Goal: Transaction & Acquisition: Purchase product/service

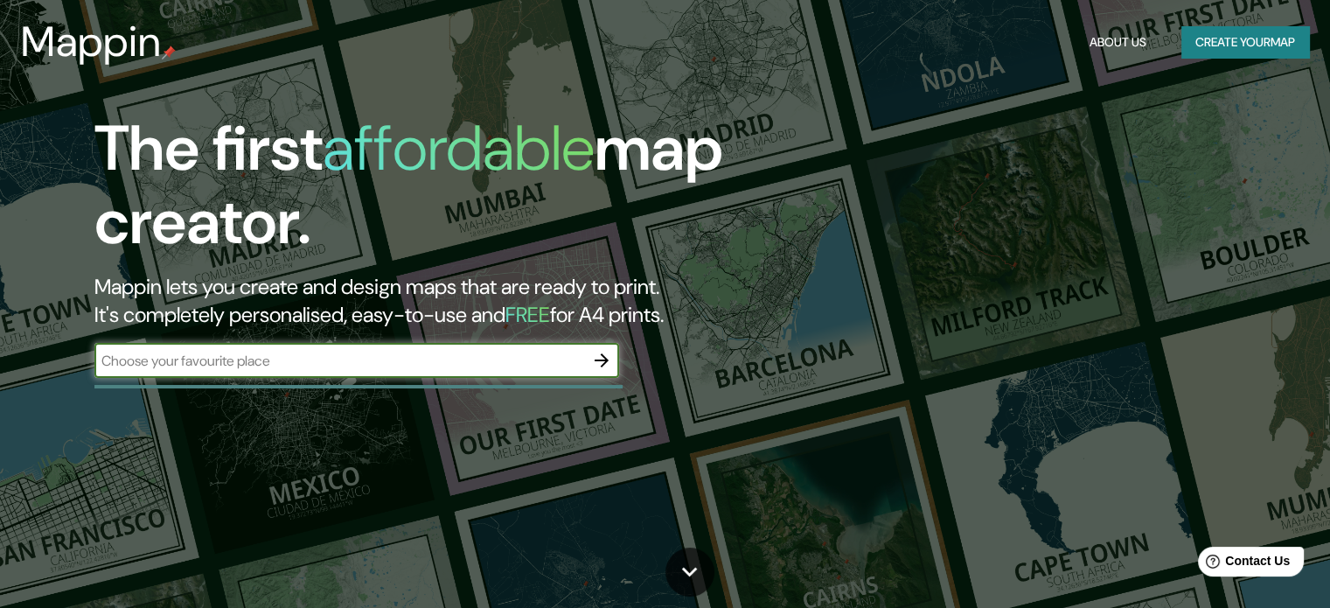
click at [434, 361] on input "text" at bounding box center [339, 361] width 490 height 20
type input "[STREET_ADDRESS] Universitaria"
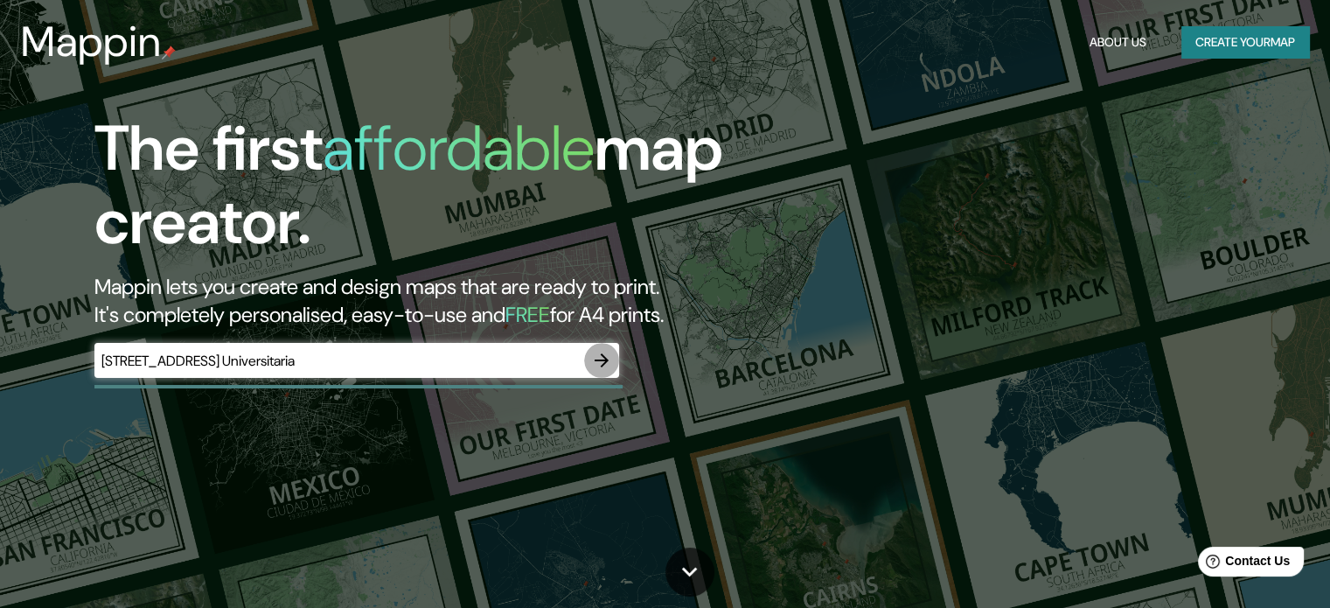
click at [606, 356] on icon "button" at bounding box center [601, 360] width 21 height 21
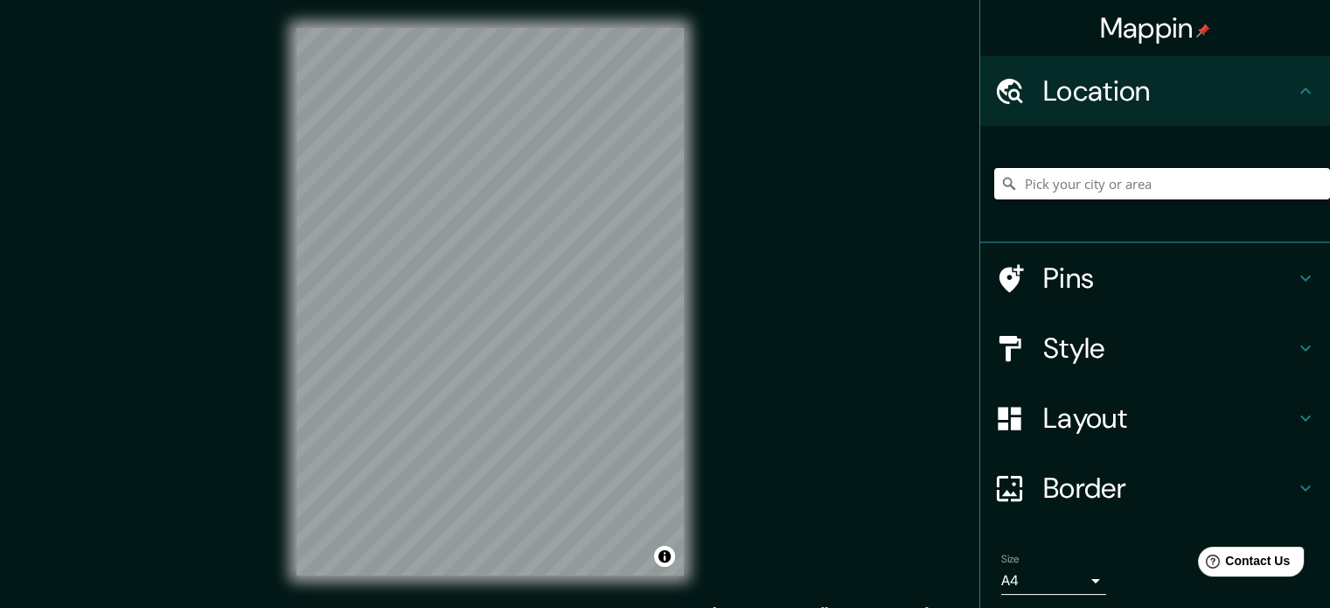
click at [1118, 181] on input "Pick your city or area" at bounding box center [1163, 183] width 336 height 31
click at [1207, 183] on input "[GEOGRAPHIC_DATA], [GEOGRAPHIC_DATA], [GEOGRAPHIC_DATA]" at bounding box center [1163, 183] width 336 height 31
drag, startPoint x: 1207, startPoint y: 183, endPoint x: 936, endPoint y: 184, distance: 271.2
click at [936, 184] on div "Mappin Location [GEOGRAPHIC_DATA], [GEOGRAPHIC_DATA], [GEOGRAPHIC_DATA] Pins St…" at bounding box center [665, 316] width 1330 height 632
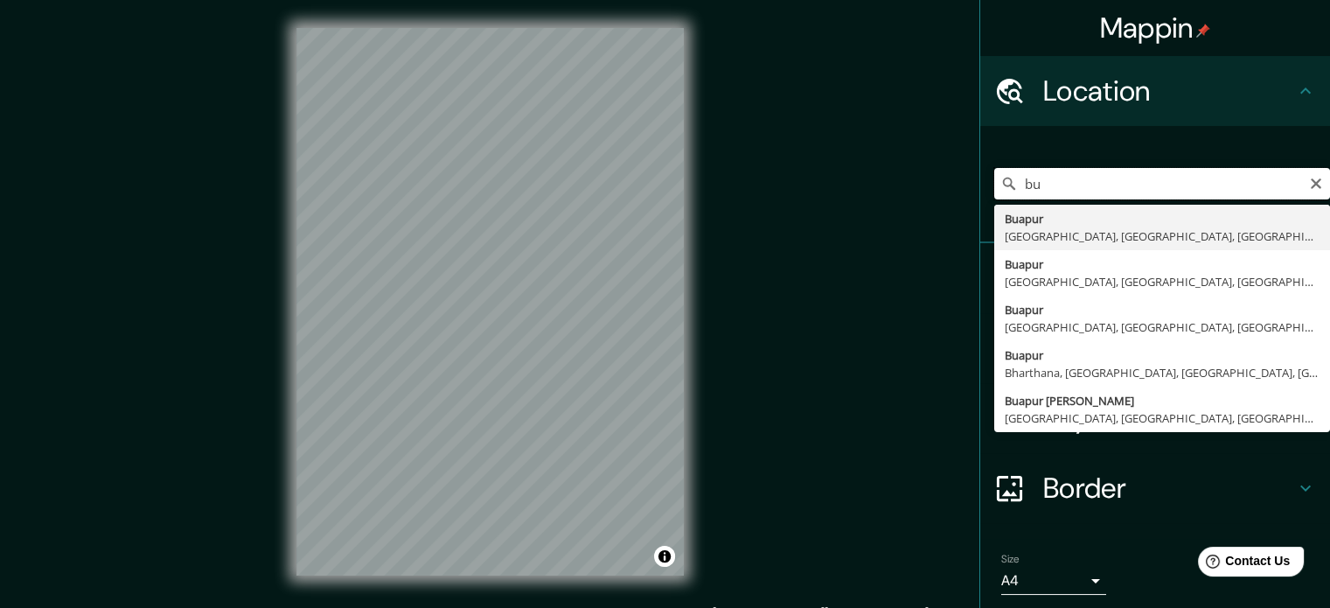
type input "b"
type input "U"
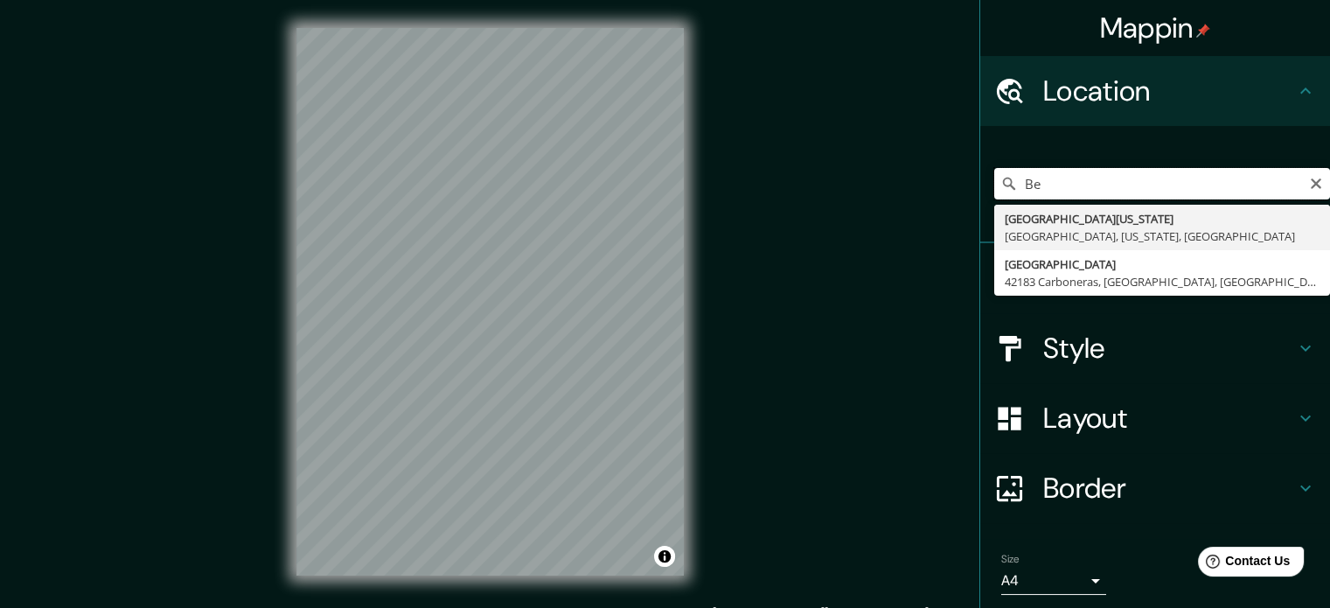
type input "B"
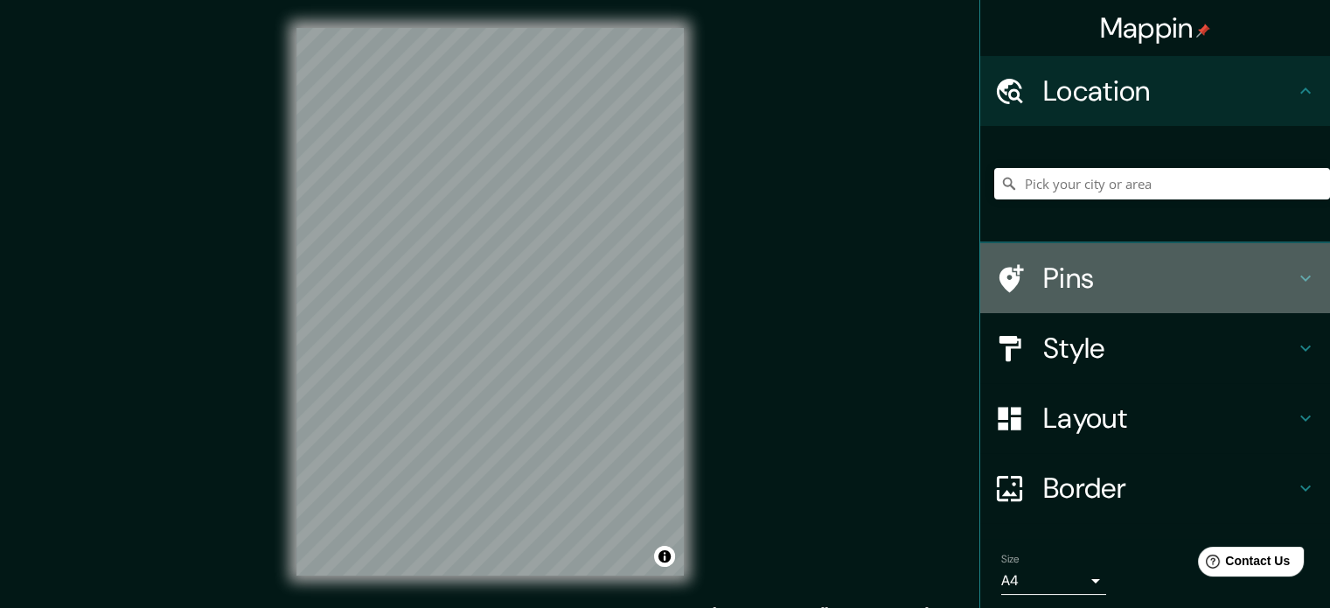
click at [1117, 280] on h4 "Pins" at bounding box center [1170, 278] width 252 height 35
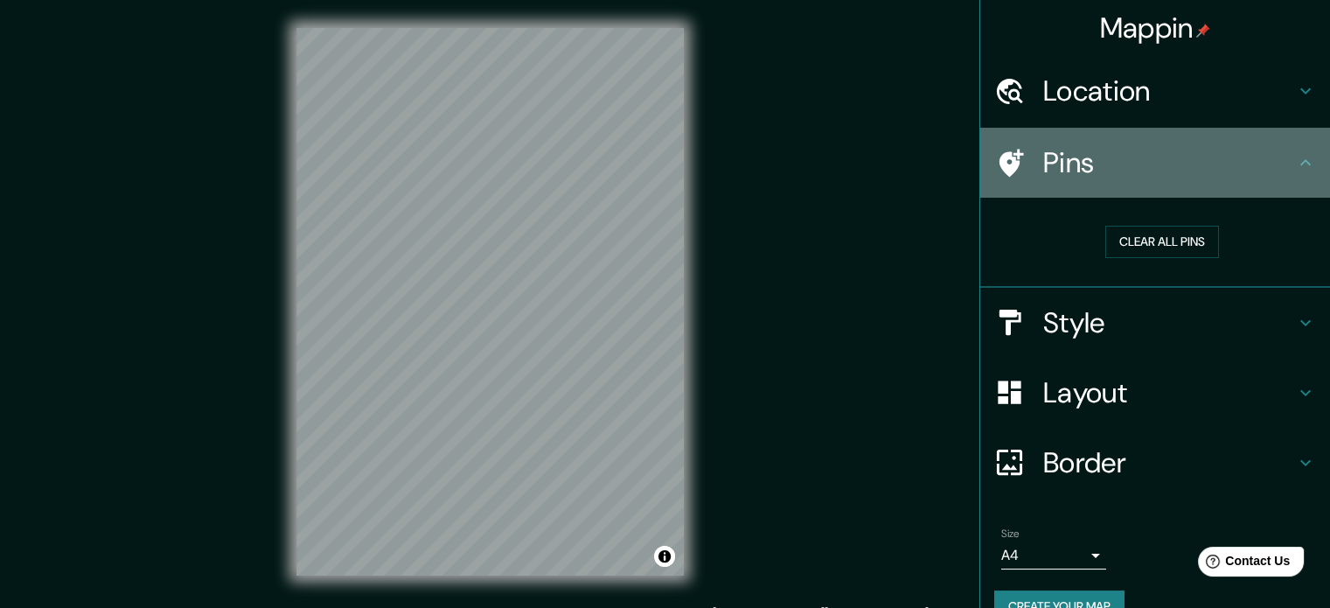
click at [1000, 157] on icon at bounding box center [1012, 163] width 24 height 28
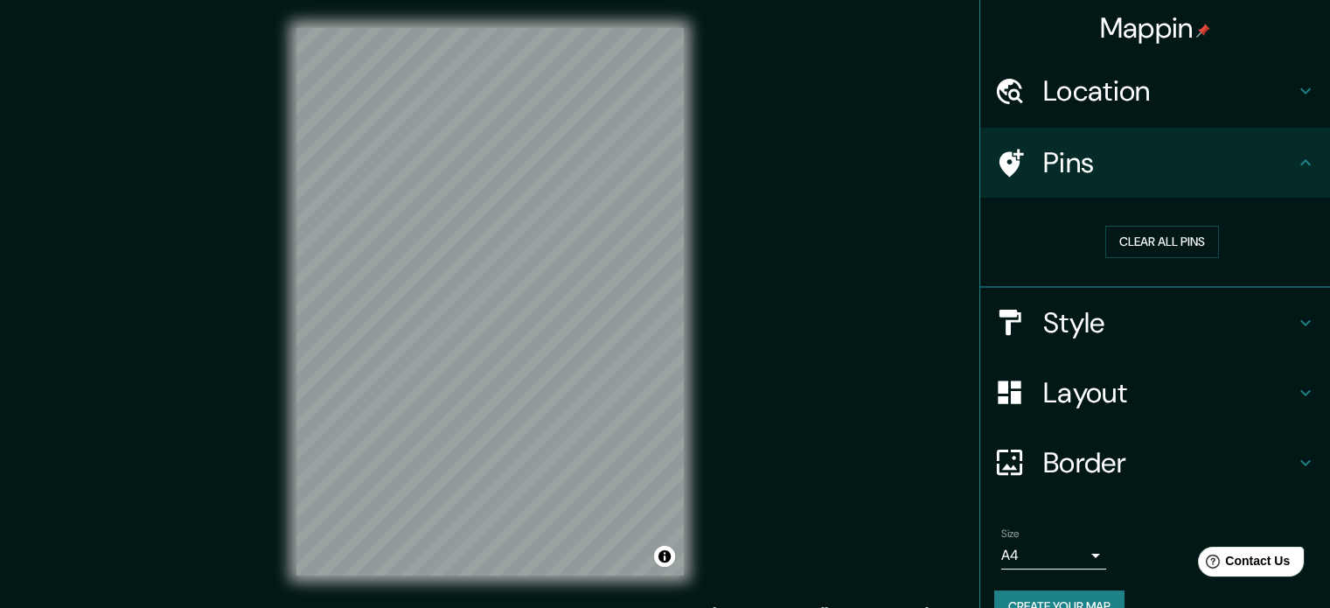
click at [1204, 170] on h4 "Pins" at bounding box center [1170, 162] width 252 height 35
click at [1127, 238] on button "Clear all pins" at bounding box center [1163, 242] width 114 height 32
click at [1295, 169] on icon at bounding box center [1305, 162] width 21 height 21
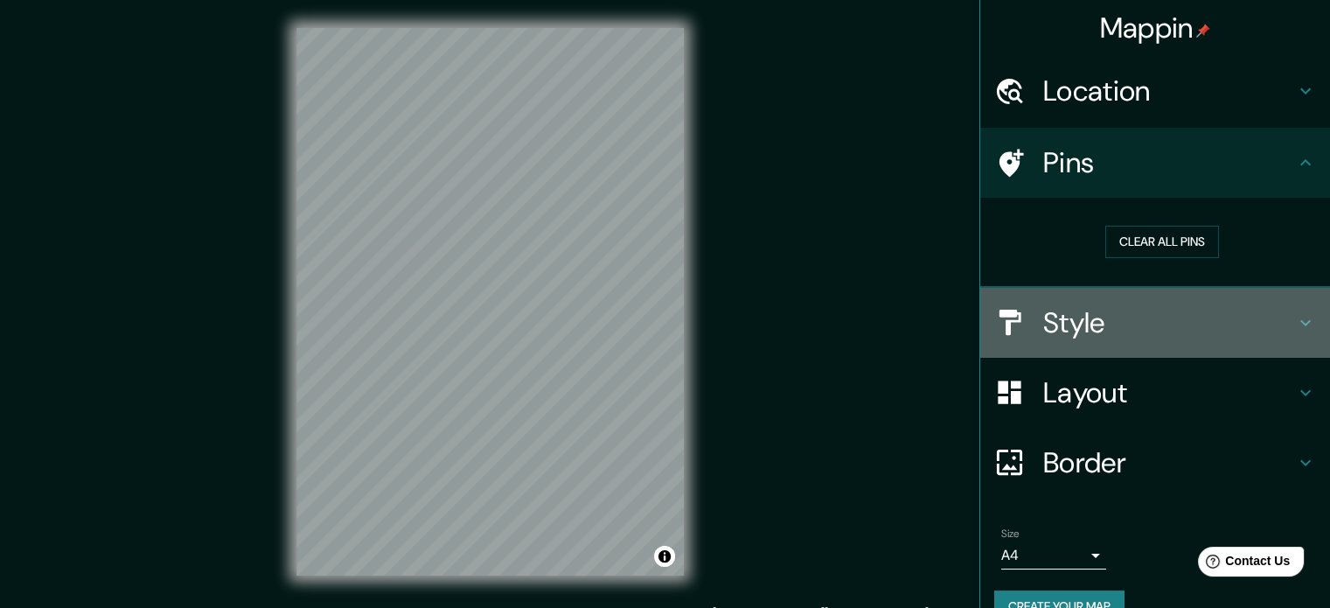
click at [1207, 321] on h4 "Style" at bounding box center [1170, 322] width 252 height 35
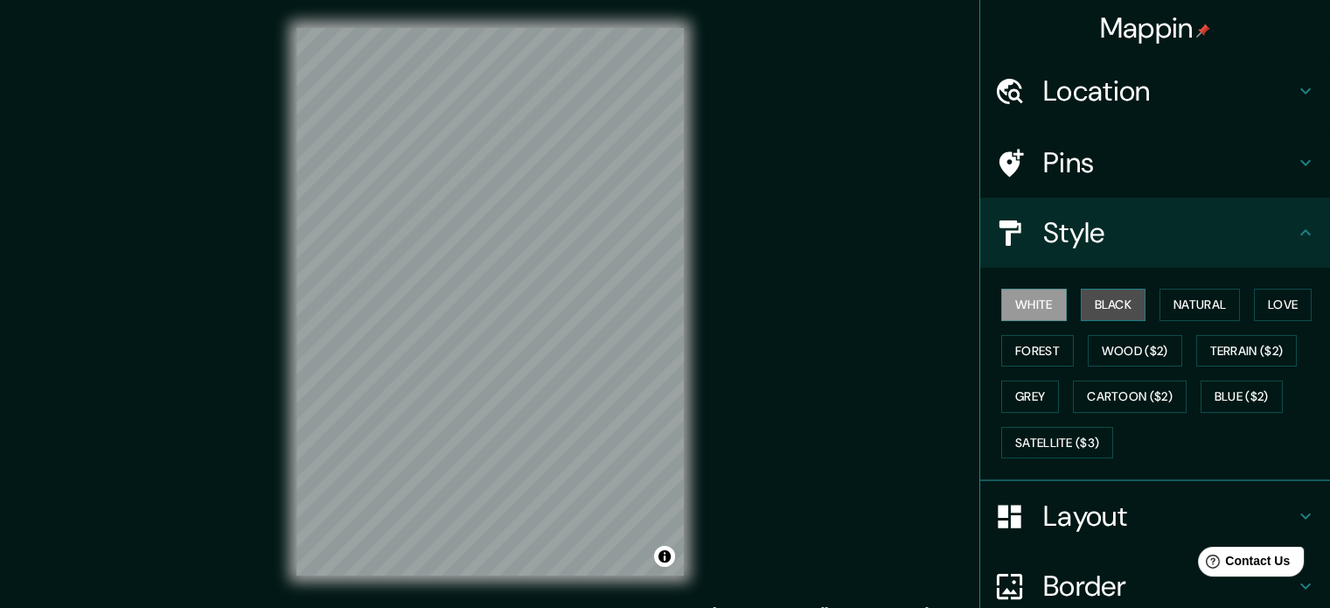
click at [1110, 307] on button "Black" at bounding box center [1114, 305] width 66 height 32
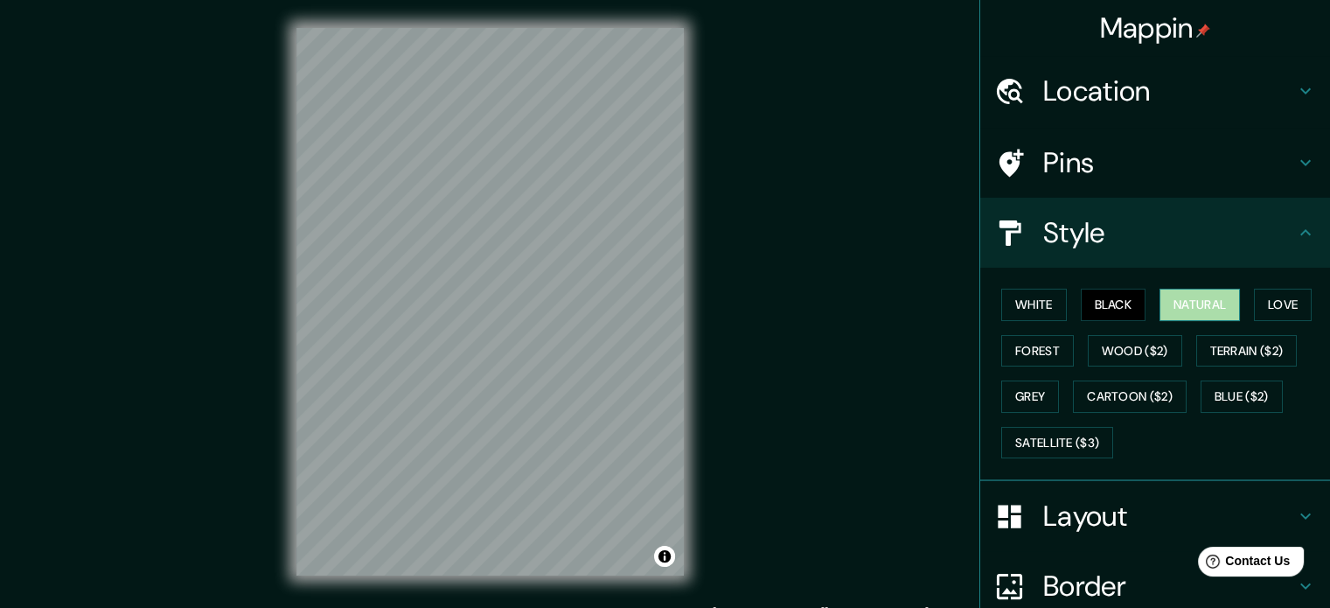
click at [1213, 300] on button "Natural" at bounding box center [1200, 305] width 80 height 32
click at [1281, 297] on button "Love" at bounding box center [1283, 305] width 58 height 32
click at [1036, 332] on div "White Black Natural Love Forest Wood ($2) Terrain ($2) Grey Cartoon ($2) Blue (…" at bounding box center [1163, 374] width 336 height 184
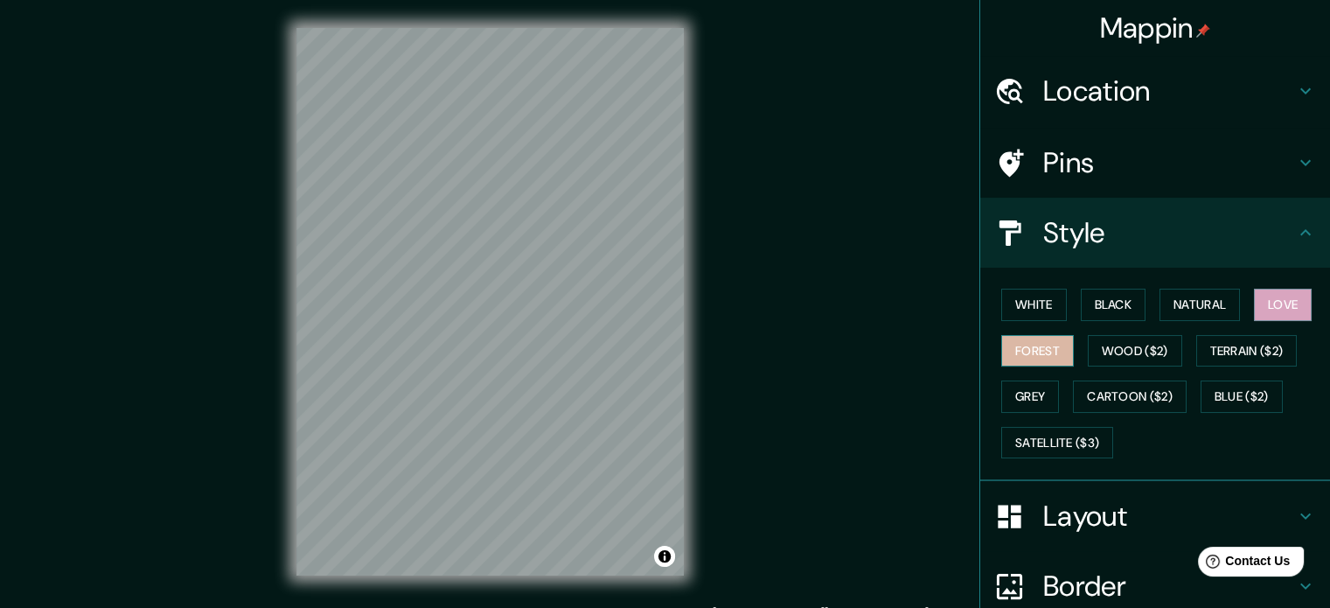
click at [1036, 346] on button "Forest" at bounding box center [1038, 351] width 73 height 32
click at [1107, 356] on button "Wood ($2)" at bounding box center [1135, 351] width 94 height 32
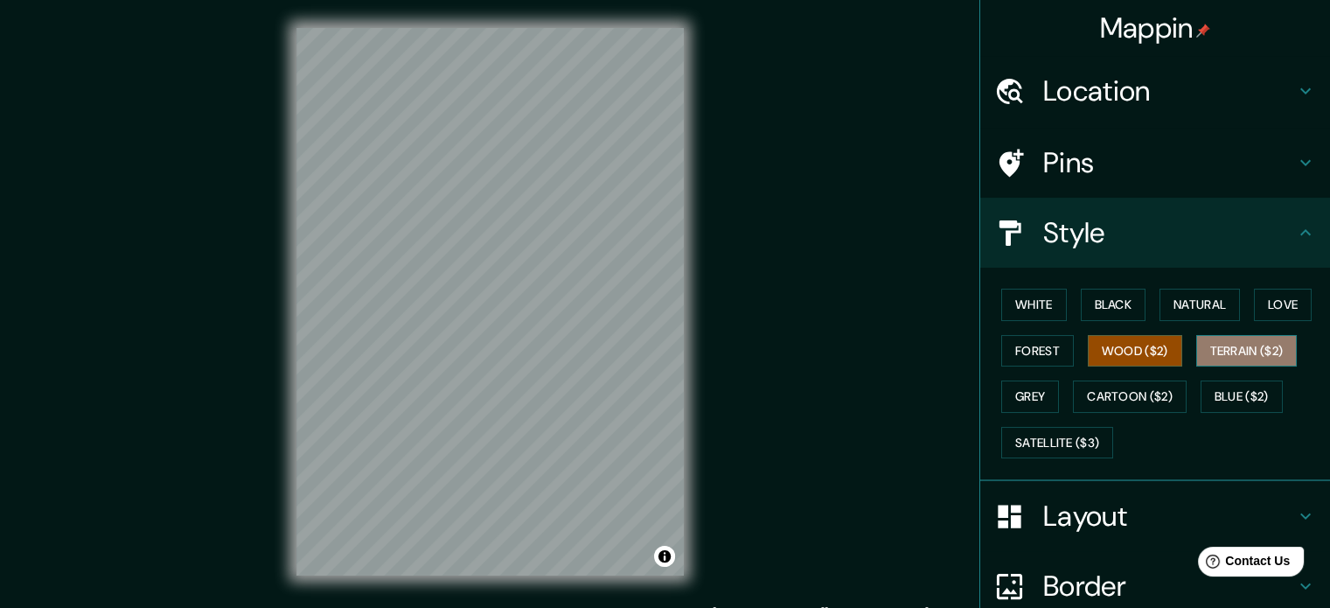
click at [1252, 356] on button "Terrain ($2)" at bounding box center [1247, 351] width 101 height 32
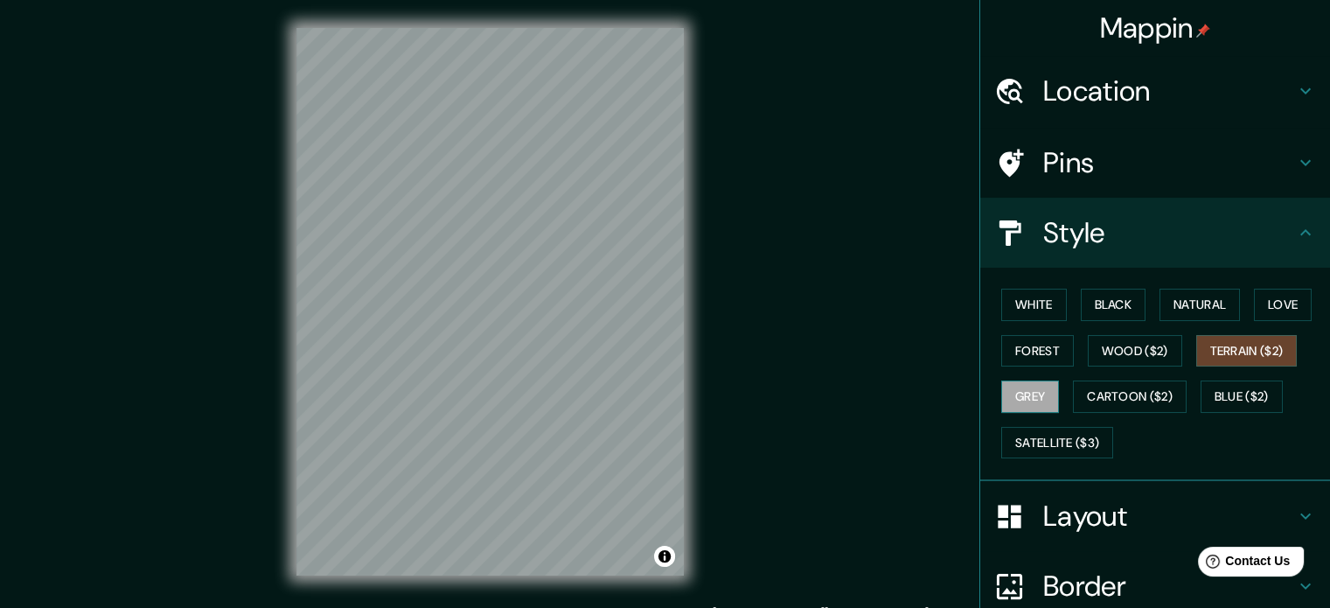
click at [1036, 388] on button "Grey" at bounding box center [1031, 397] width 58 height 32
click at [1117, 395] on button "Cartoon ($2)" at bounding box center [1130, 397] width 114 height 32
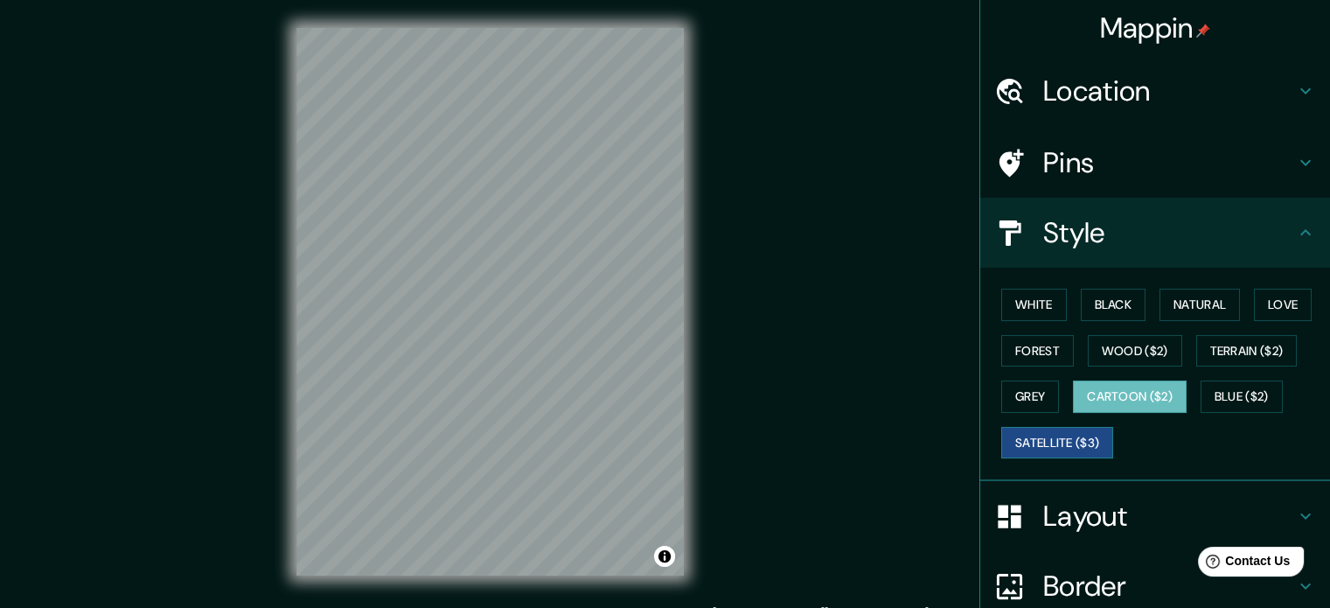
click at [1040, 444] on button "Satellite ($3)" at bounding box center [1058, 443] width 112 height 32
click at [1025, 391] on button "Grey" at bounding box center [1031, 397] width 58 height 32
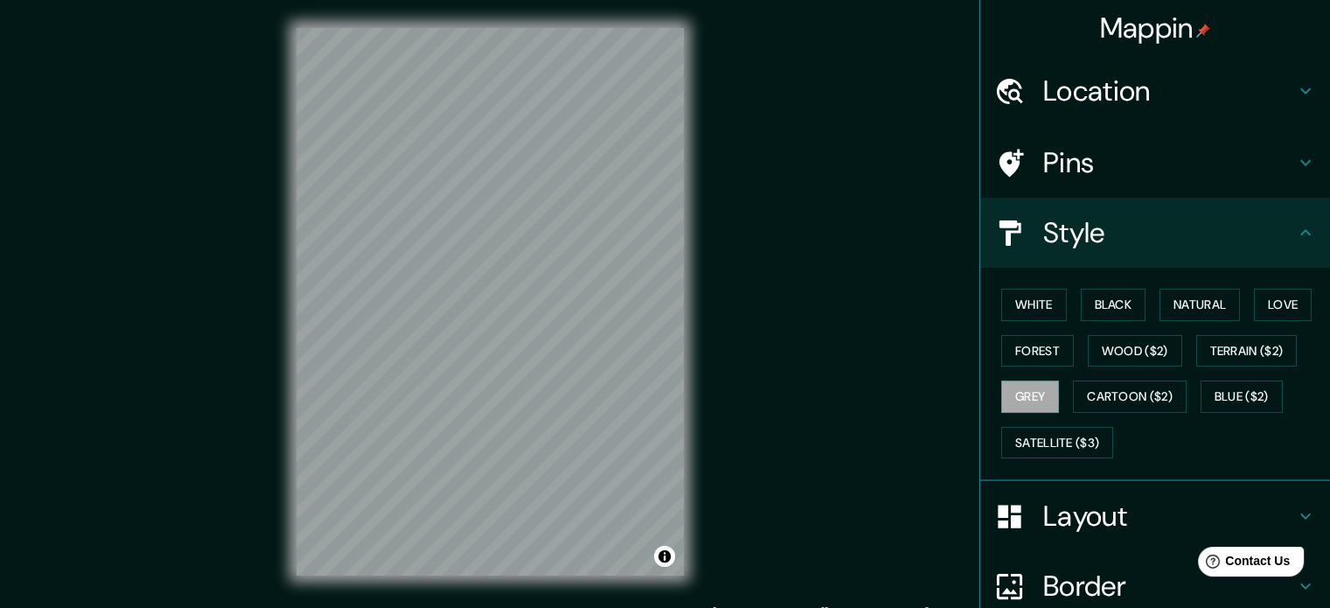
click at [1032, 332] on div "White Black Natural Love Forest Wood ($2) Terrain ($2) Grey Cartoon ($2) Blue (…" at bounding box center [1163, 374] width 336 height 184
click at [1030, 294] on button "White" at bounding box center [1035, 305] width 66 height 32
click at [1235, 527] on h4 "Layout" at bounding box center [1170, 516] width 252 height 35
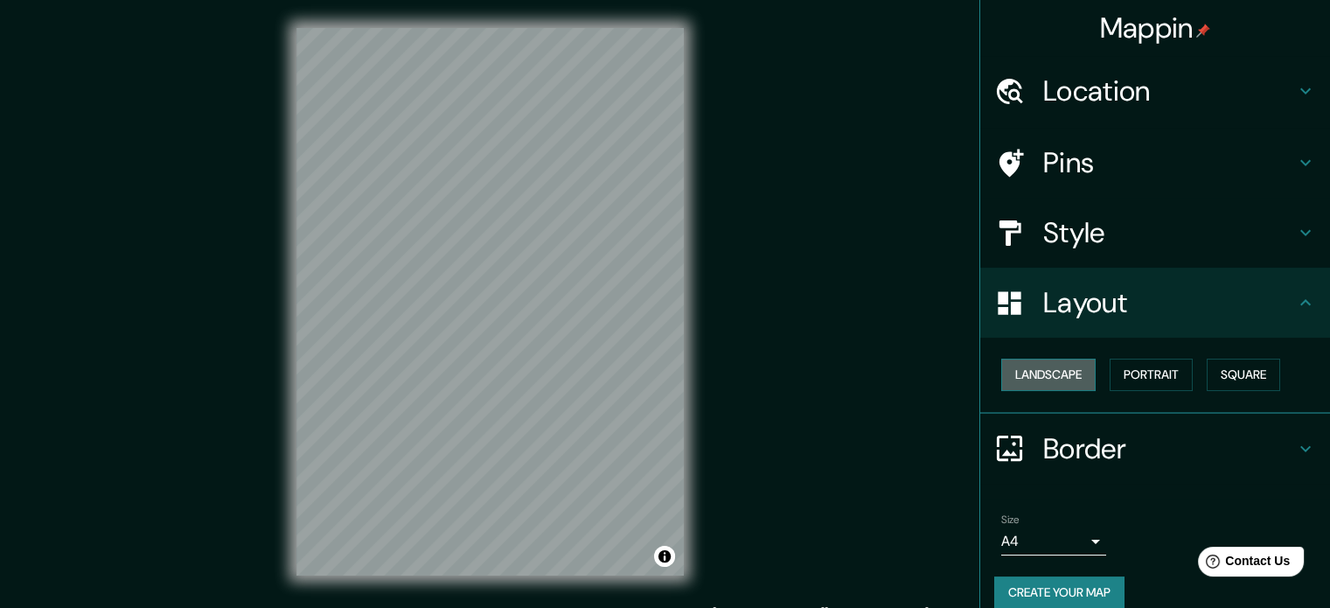
click at [1061, 368] on button "Landscape" at bounding box center [1049, 375] width 94 height 32
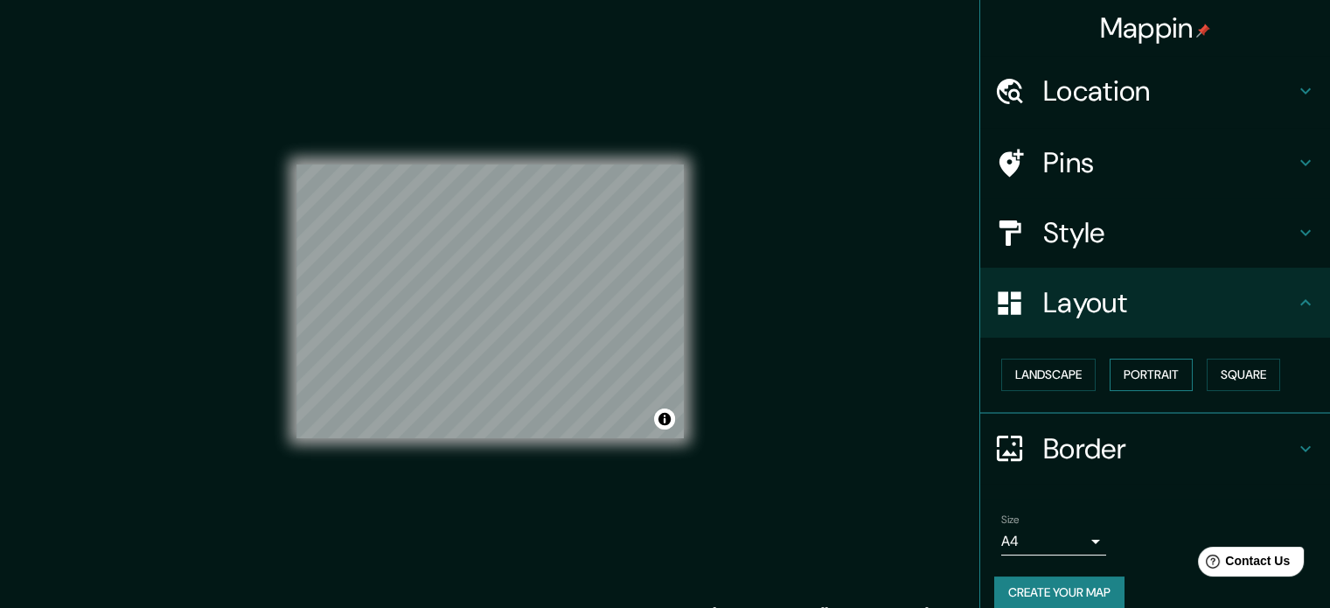
click at [1135, 384] on button "Portrait" at bounding box center [1151, 375] width 83 height 32
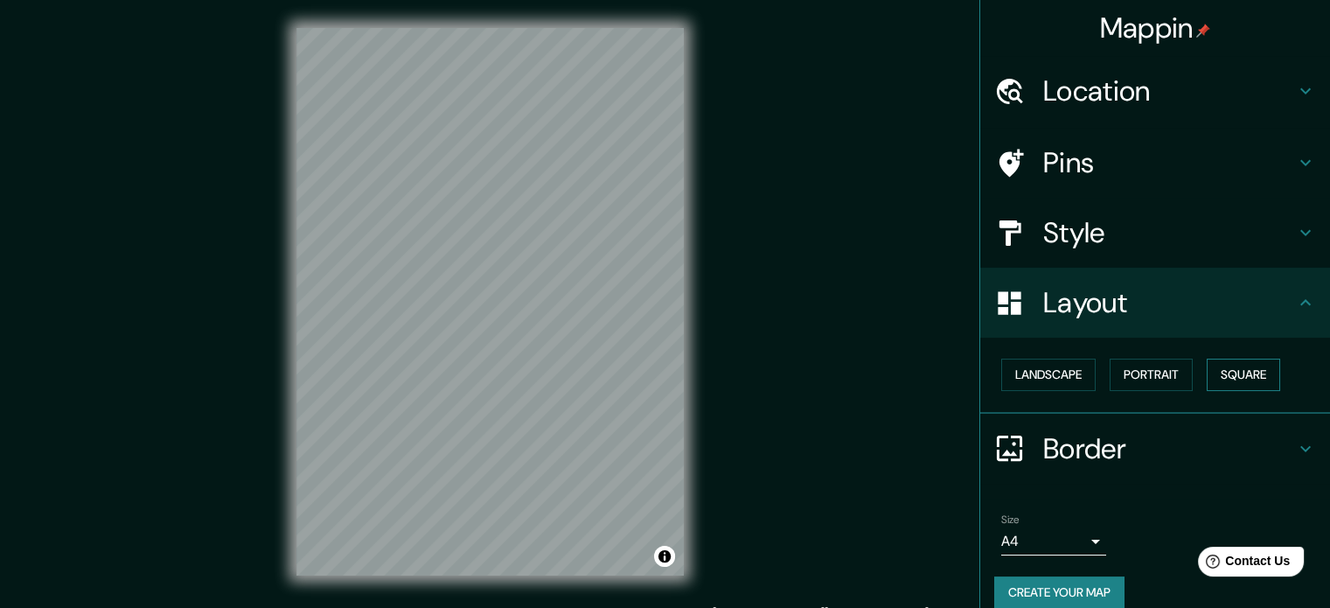
click at [1235, 373] on button "Square" at bounding box center [1243, 375] width 73 height 32
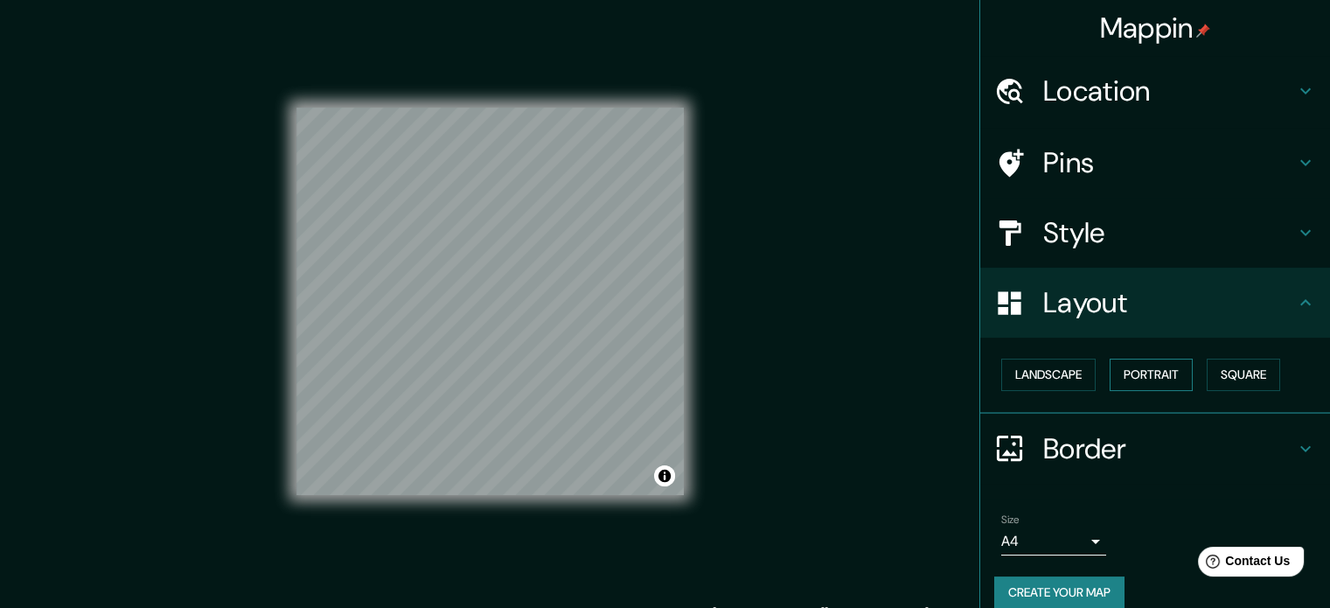
click at [1177, 380] on button "Portrait" at bounding box center [1151, 375] width 83 height 32
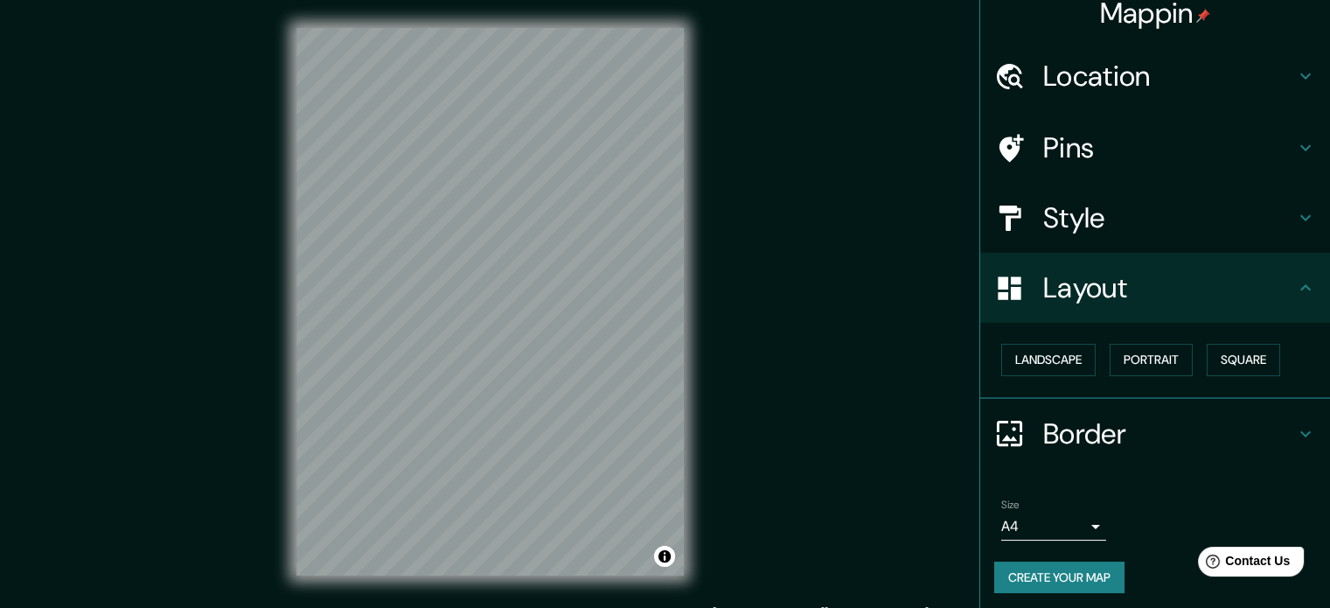
scroll to position [19, 0]
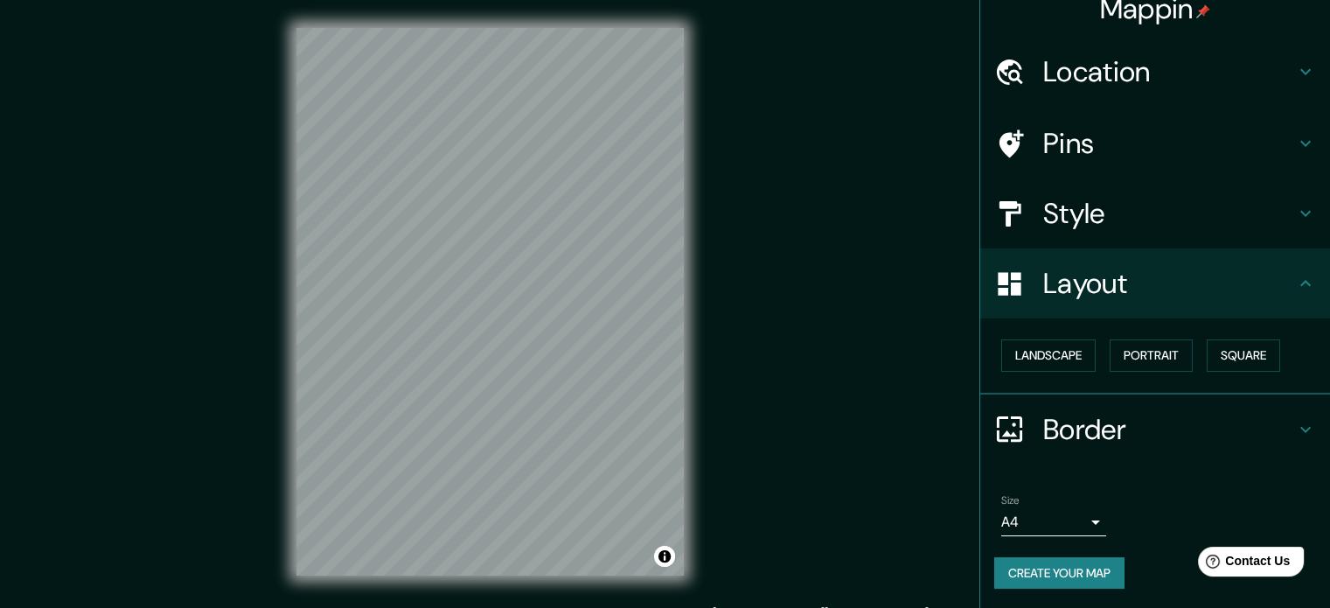
click at [1197, 426] on h4 "Border" at bounding box center [1170, 429] width 252 height 35
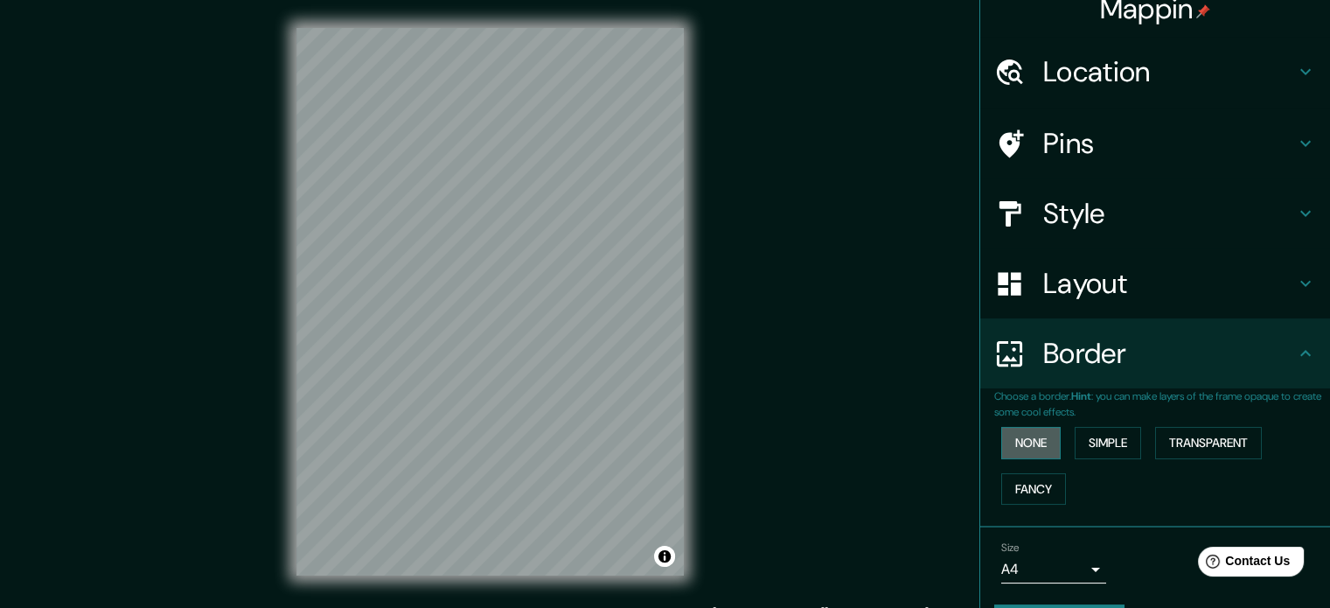
click at [1030, 449] on button "None" at bounding box center [1031, 443] width 59 height 32
click at [1090, 448] on button "Simple" at bounding box center [1108, 443] width 66 height 32
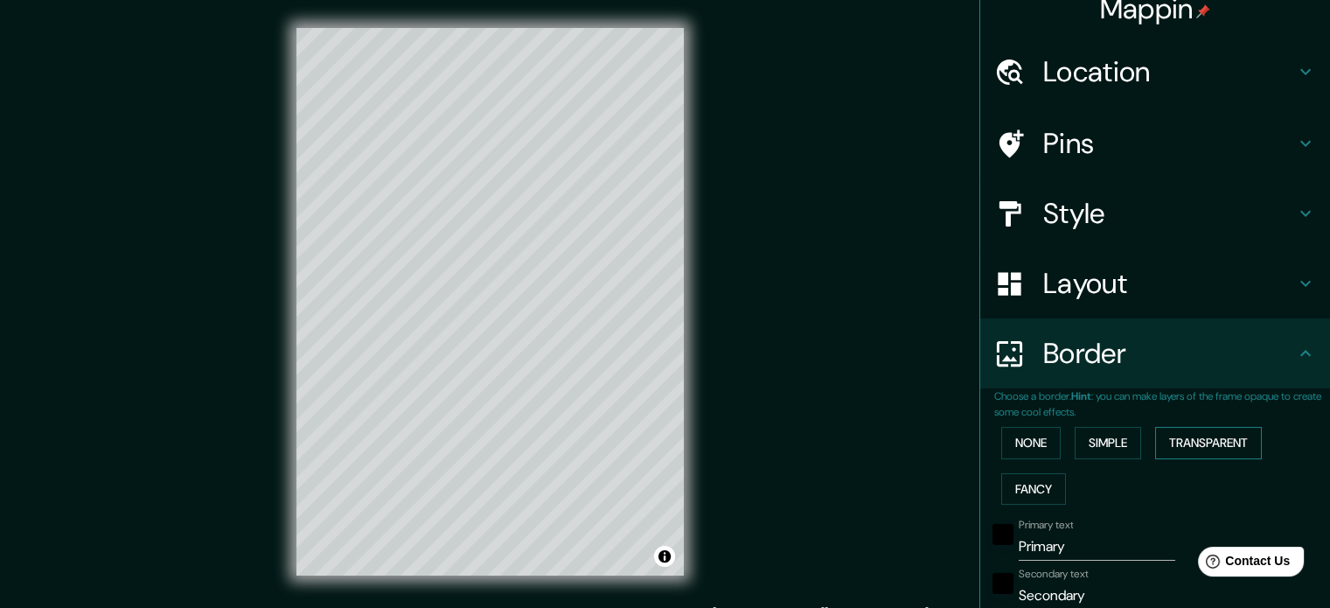
click at [1203, 450] on button "Transparent" at bounding box center [1209, 443] width 107 height 32
click at [1043, 492] on button "Fancy" at bounding box center [1034, 489] width 65 height 32
click at [1014, 445] on button "None" at bounding box center [1031, 443] width 59 height 32
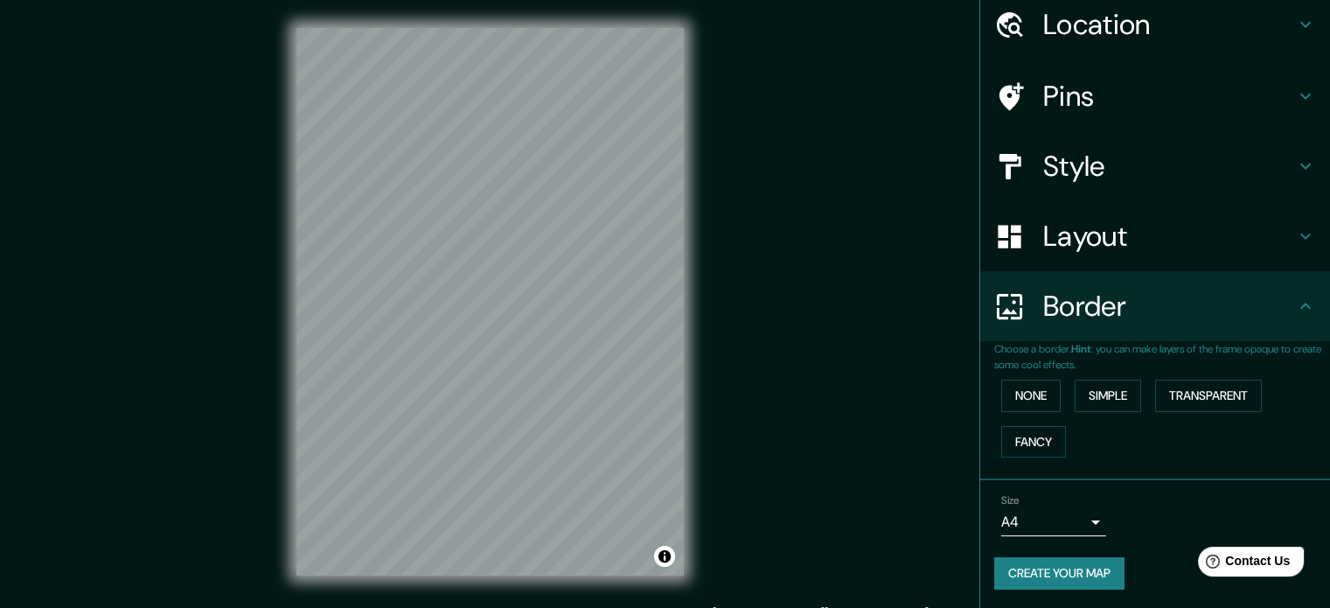
scroll to position [66, 0]
click at [1072, 517] on body "Mappin Location Pins Style Layout Border Choose a border. Hint : you can make l…" at bounding box center [665, 304] width 1330 height 608
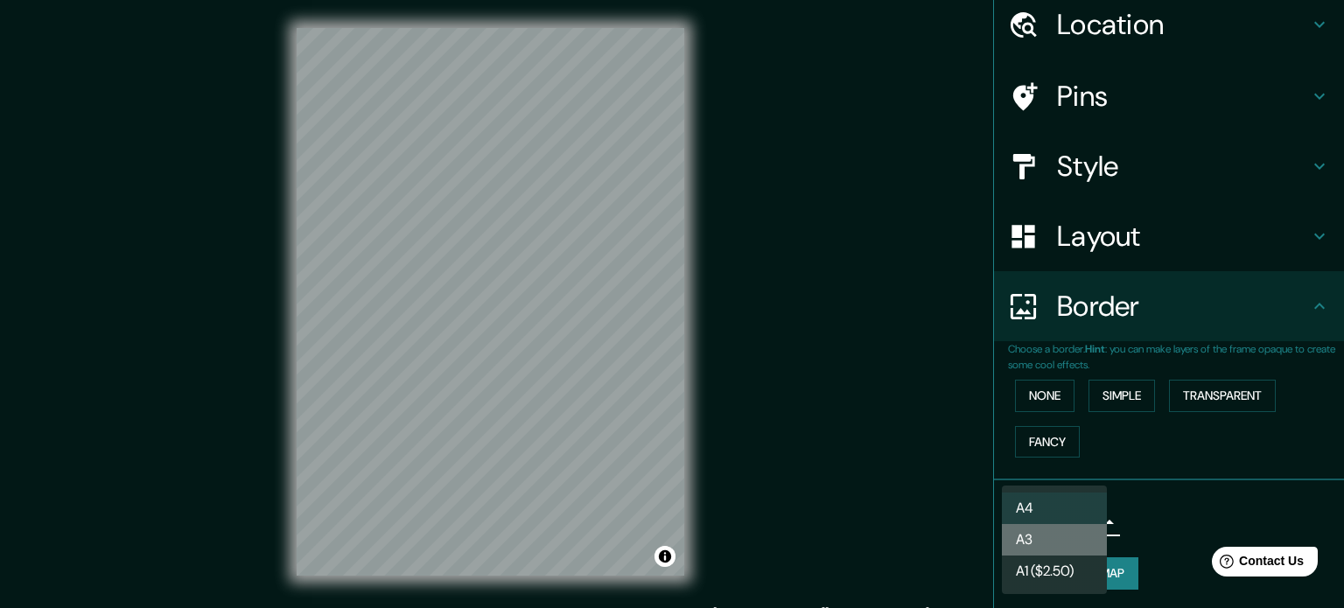
click at [1073, 538] on li "A3" at bounding box center [1054, 539] width 105 height 31
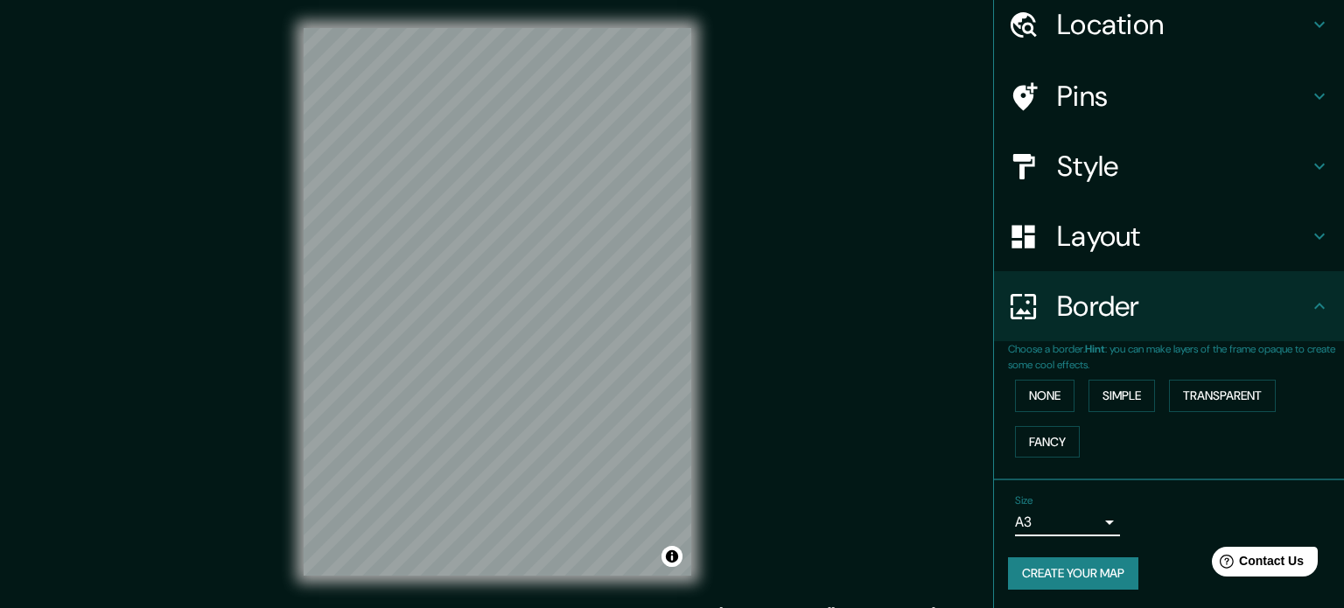
click at [1066, 523] on body "Mappin Location Pins Style Layout Border Choose a border. Hint : you can make l…" at bounding box center [672, 304] width 1344 height 608
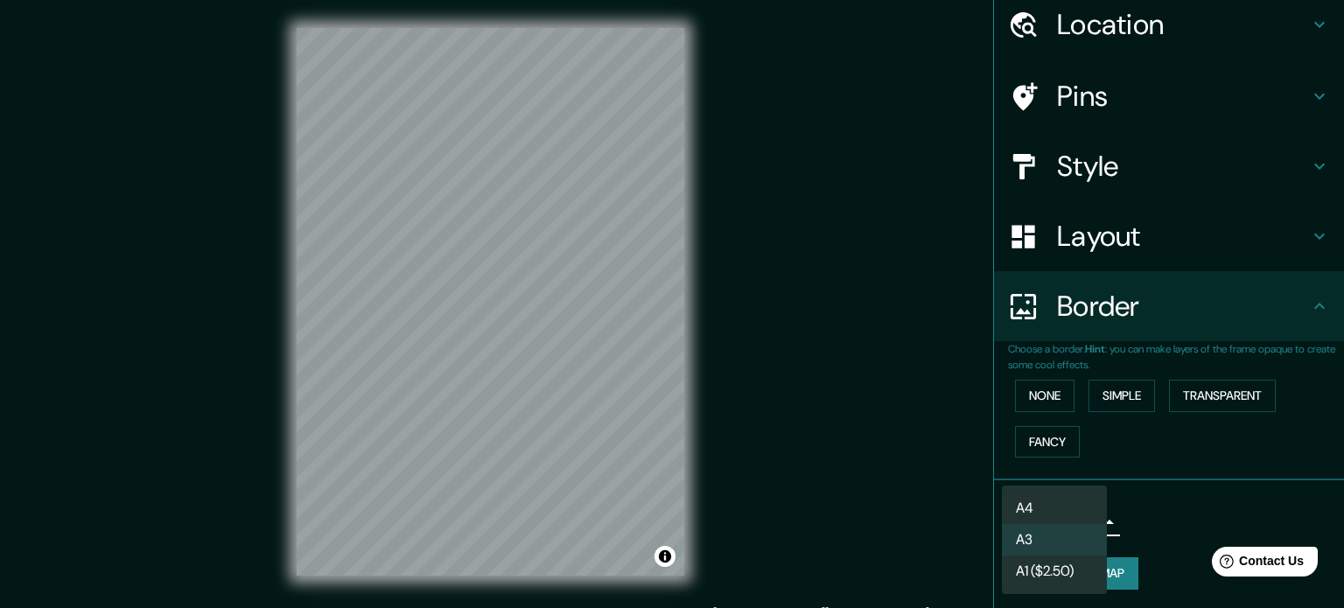
click at [1064, 508] on li "A4" at bounding box center [1054, 507] width 105 height 31
type input "single"
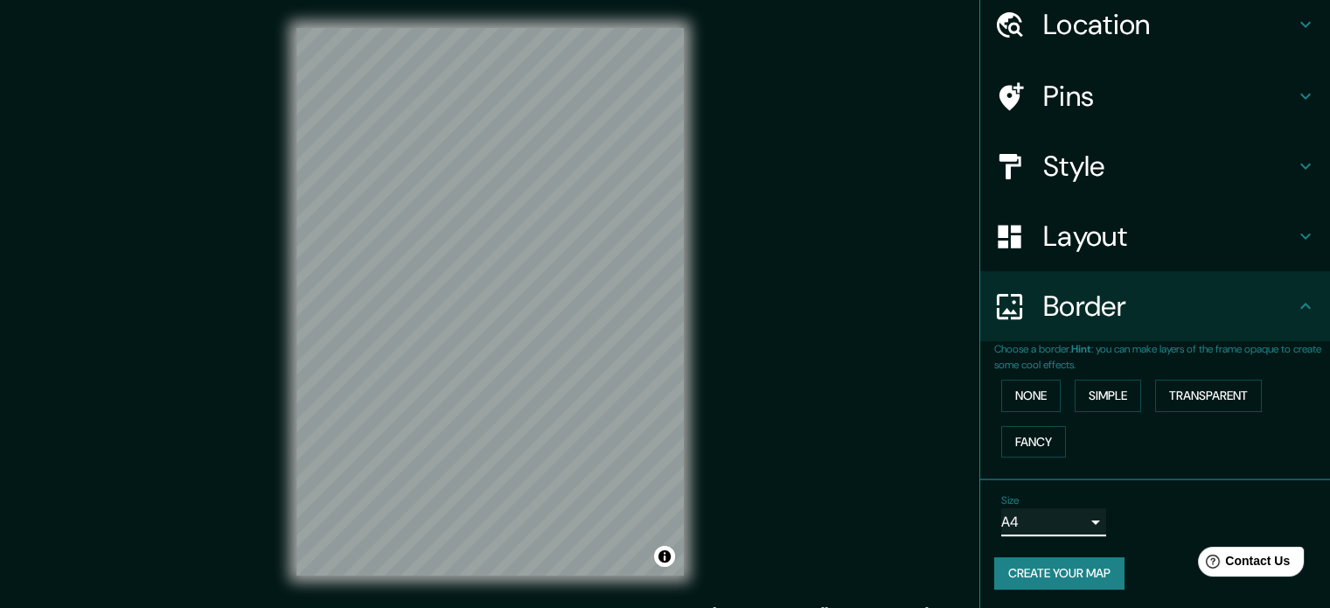
scroll to position [0, 0]
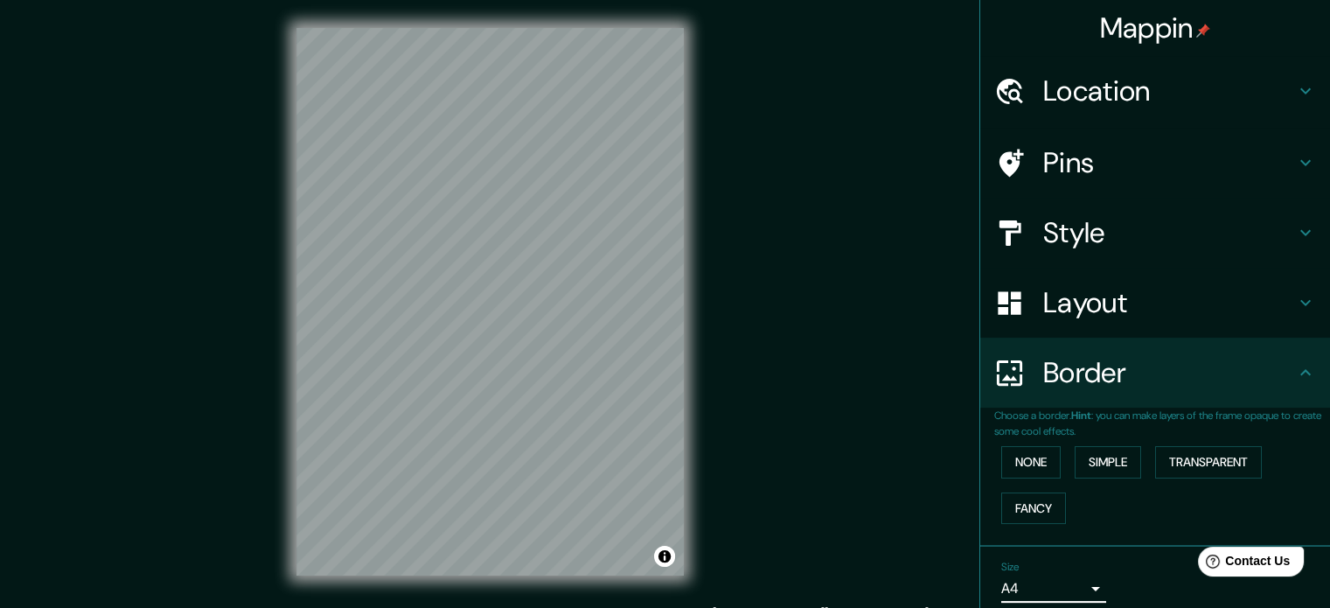
click at [1186, 78] on h4 "Location" at bounding box center [1170, 90] width 252 height 35
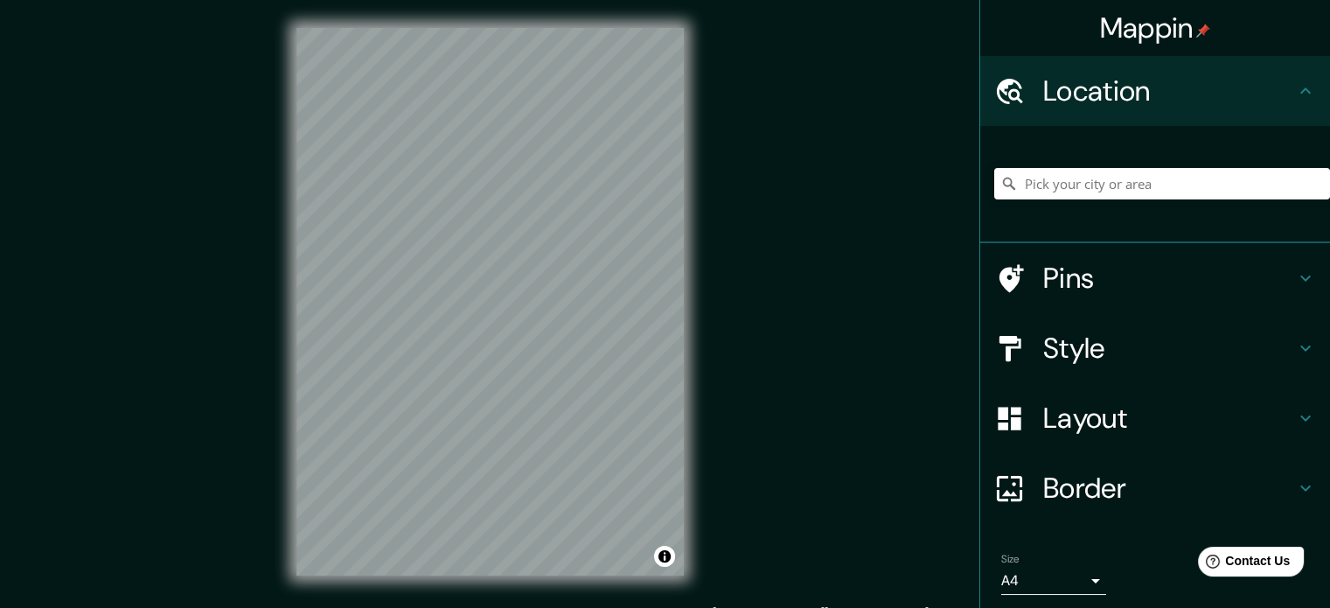
click at [1228, 90] on h4 "Location" at bounding box center [1170, 90] width 252 height 35
click at [1144, 262] on h4 "Pins" at bounding box center [1170, 278] width 252 height 35
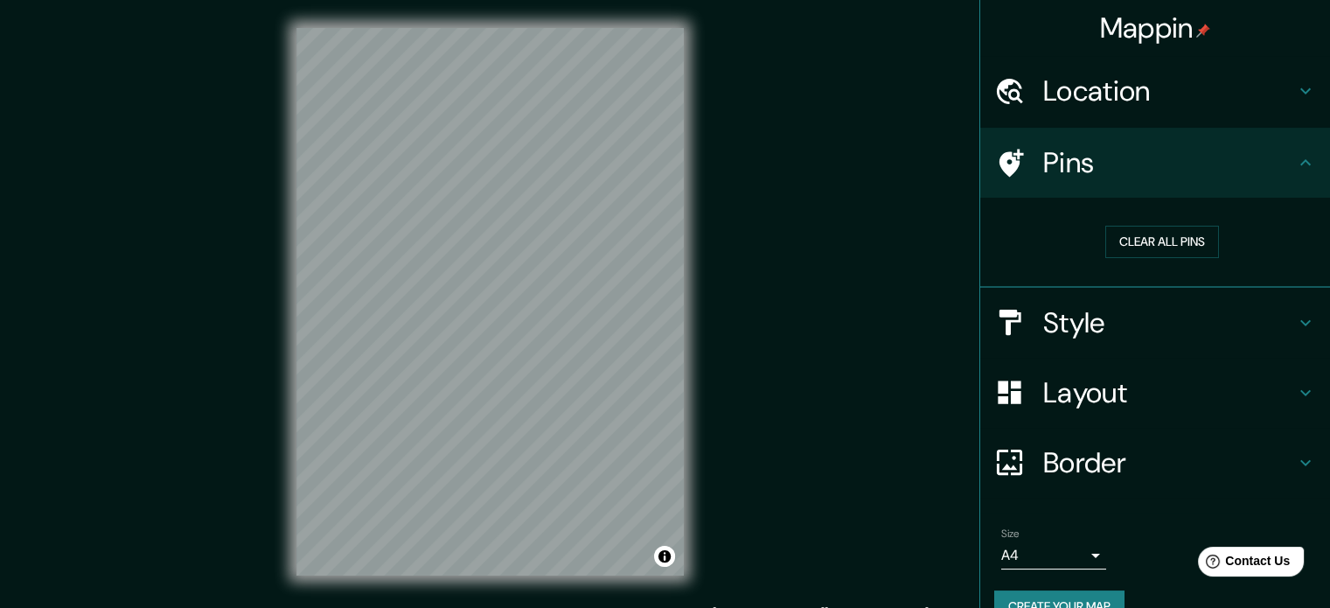
click at [1162, 325] on h4 "Style" at bounding box center [1170, 322] width 252 height 35
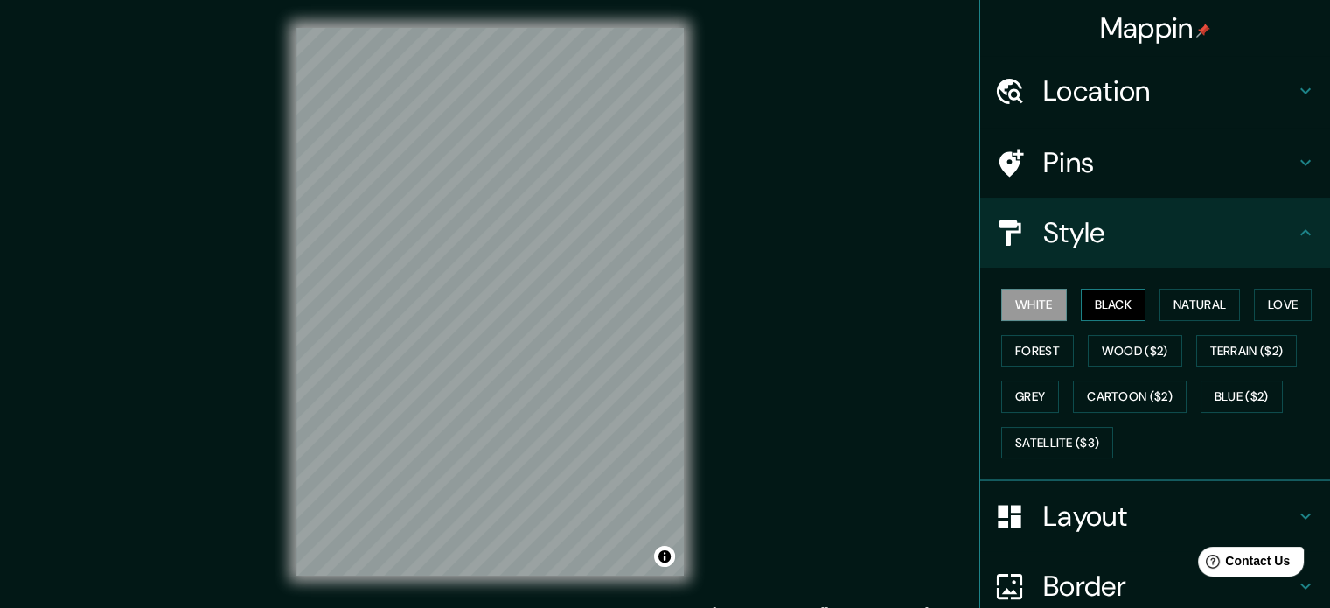
click at [1110, 297] on button "Black" at bounding box center [1114, 305] width 66 height 32
click at [1182, 312] on button "Natural" at bounding box center [1200, 305] width 80 height 32
click at [1064, 348] on div "White Black Natural Love Forest Wood ($2) Terrain ($2) Grey Cartoon ($2) Blue (…" at bounding box center [1163, 374] width 336 height 184
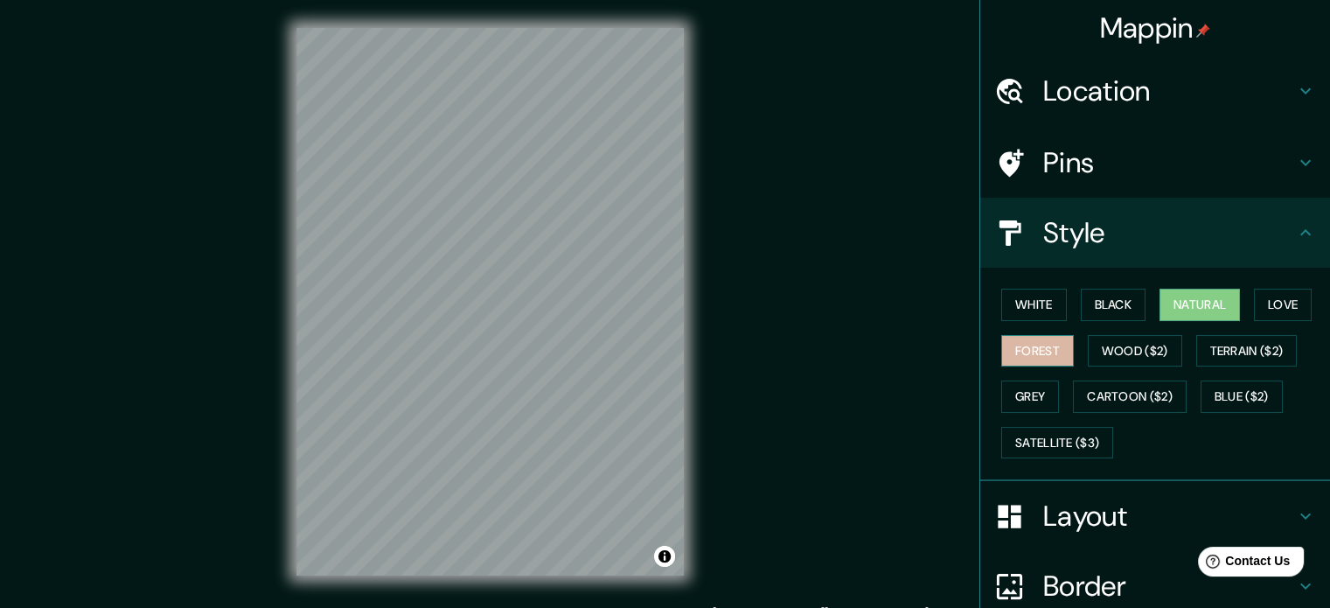
click at [1029, 355] on button "Forest" at bounding box center [1038, 351] width 73 height 32
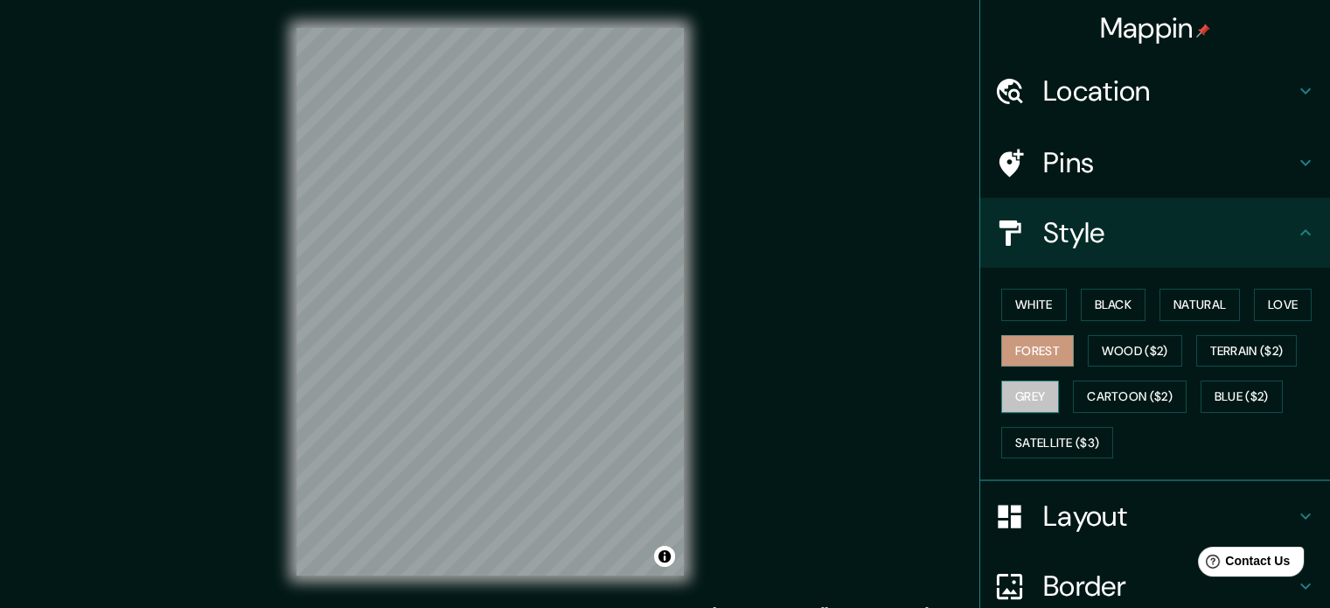
click at [1021, 392] on button "Grey" at bounding box center [1031, 397] width 58 height 32
click at [1024, 304] on button "White" at bounding box center [1035, 305] width 66 height 32
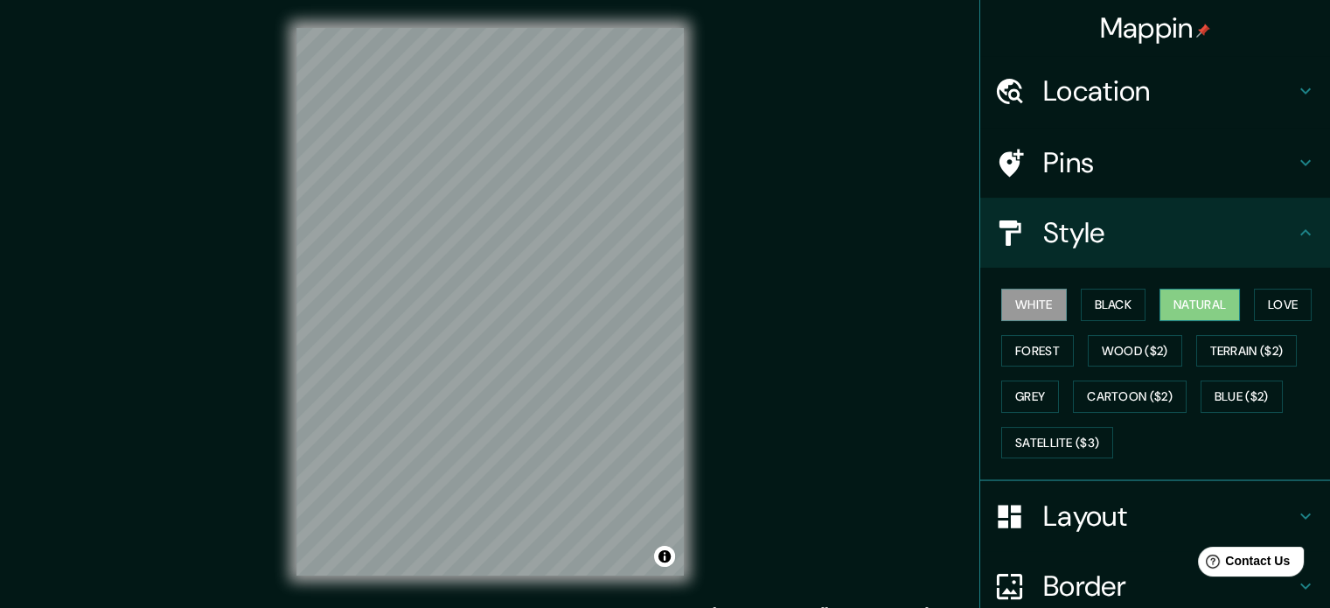
click at [1179, 304] on button "Natural" at bounding box center [1200, 305] width 80 height 32
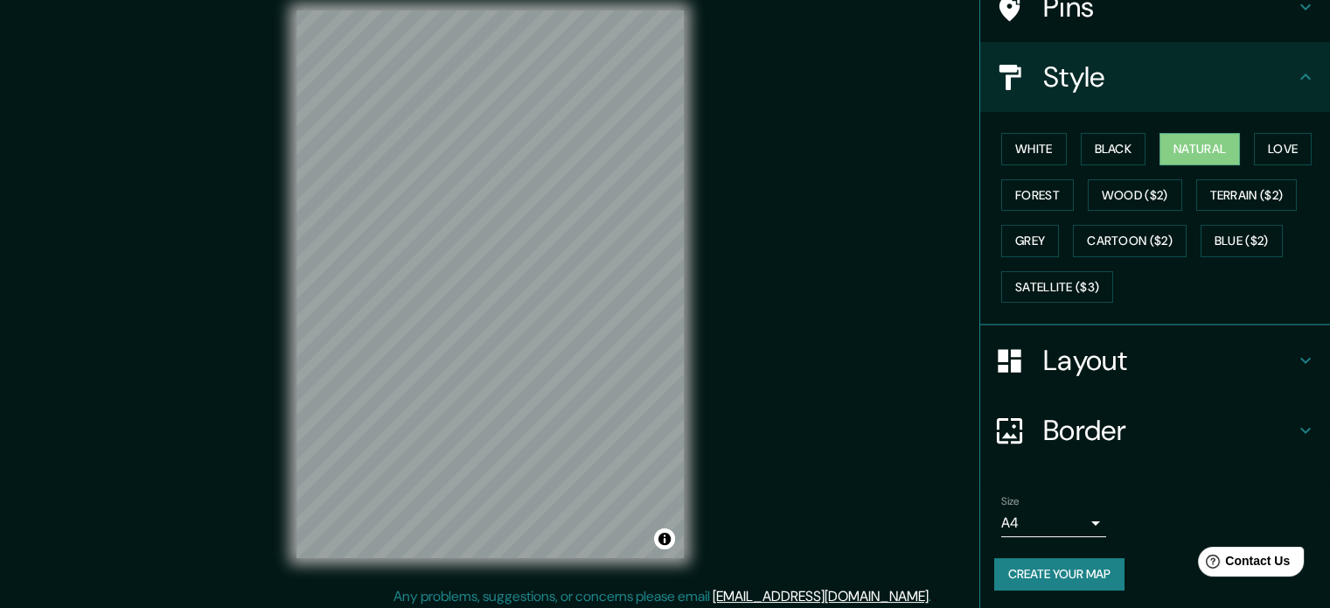
scroll to position [23, 0]
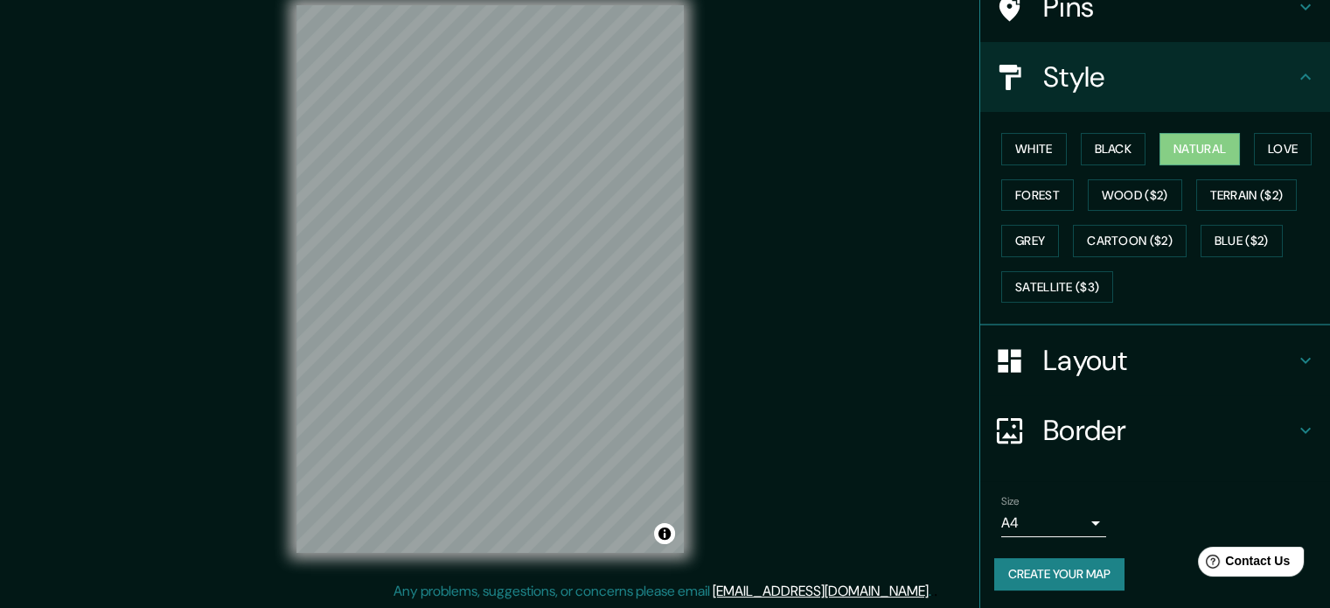
click at [1057, 578] on button "Create your map" at bounding box center [1060, 574] width 130 height 32
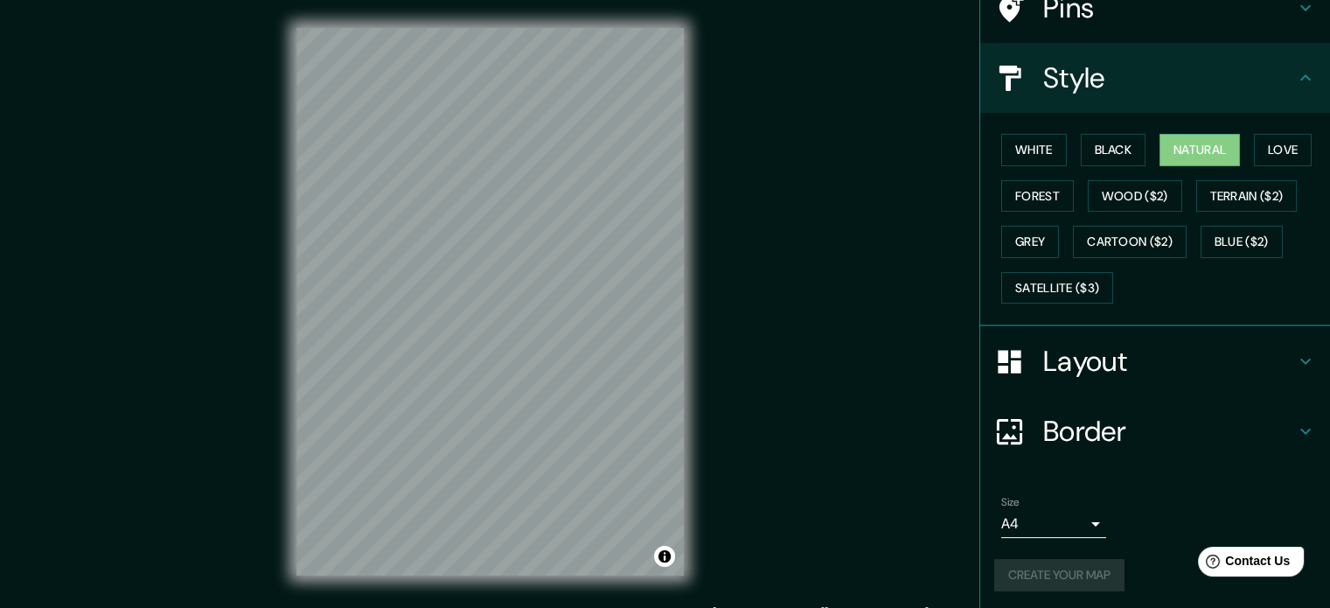
scroll to position [156, 0]
click at [1040, 566] on div "Create your map" at bounding box center [1156, 574] width 322 height 32
click at [665, 559] on button "Toggle attribution" at bounding box center [664, 556] width 21 height 21
click at [800, 523] on div "Mappin Location Pins Style White Black Natural Love Forest Wood ($2) Terrain ($…" at bounding box center [665, 316] width 1330 height 632
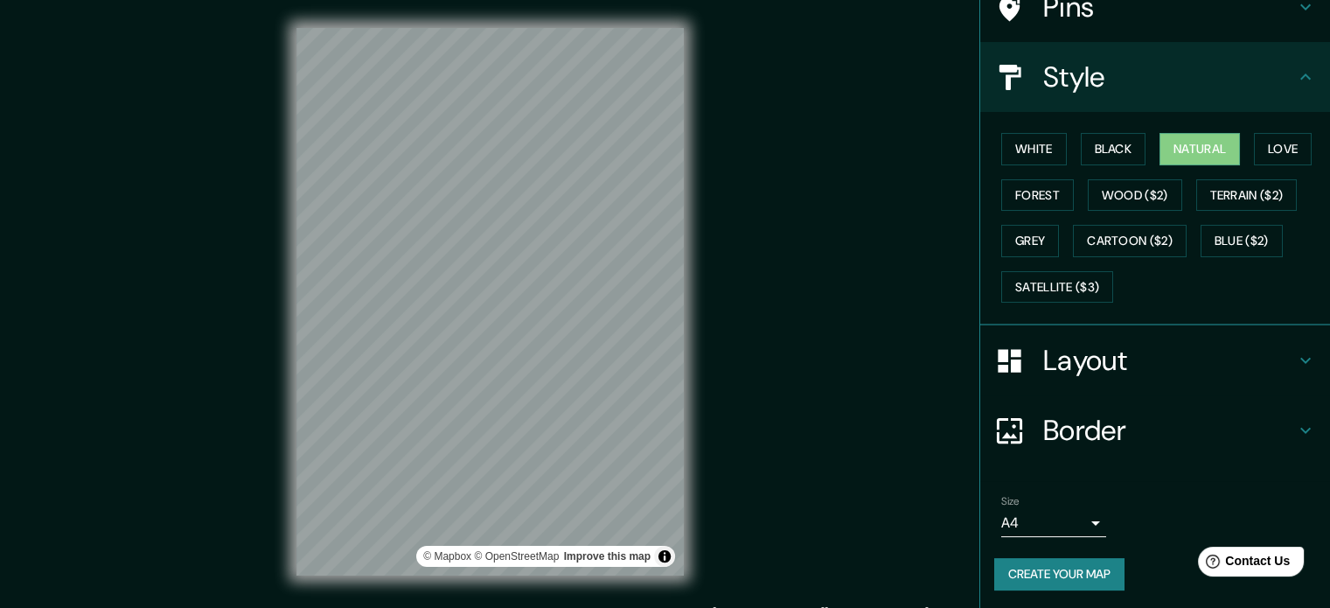
scroll to position [0, 0]
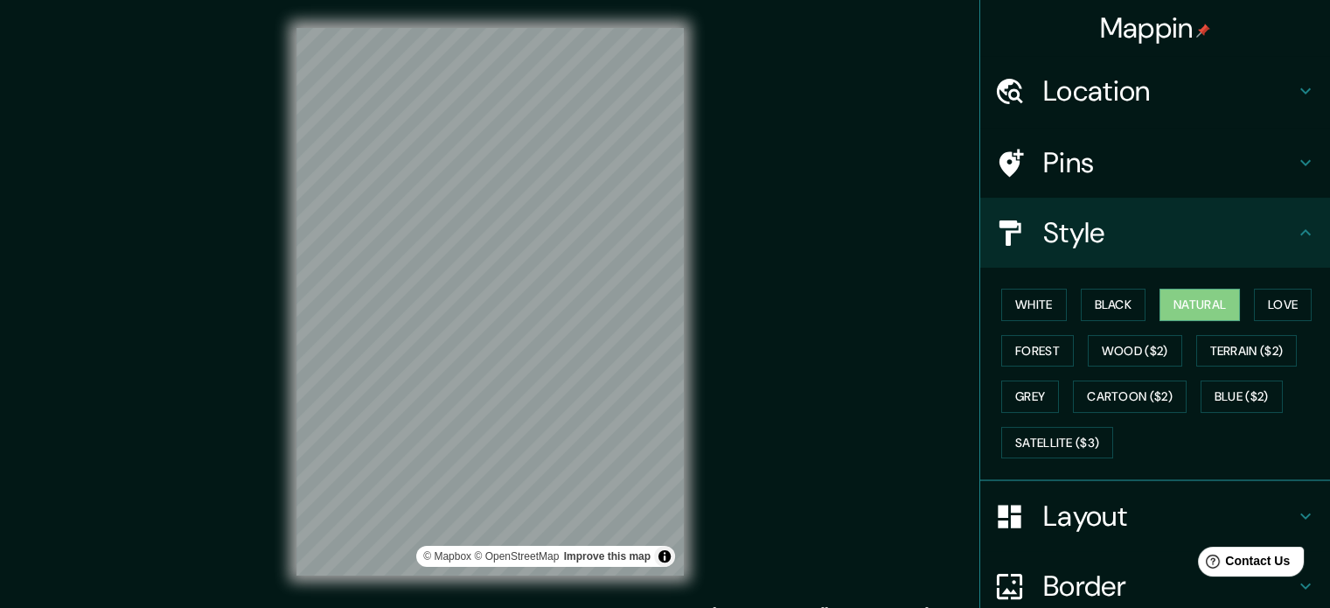
click at [1180, 17] on h4 "Mappin" at bounding box center [1155, 27] width 111 height 35
